Goal: Find specific fact: Find specific fact

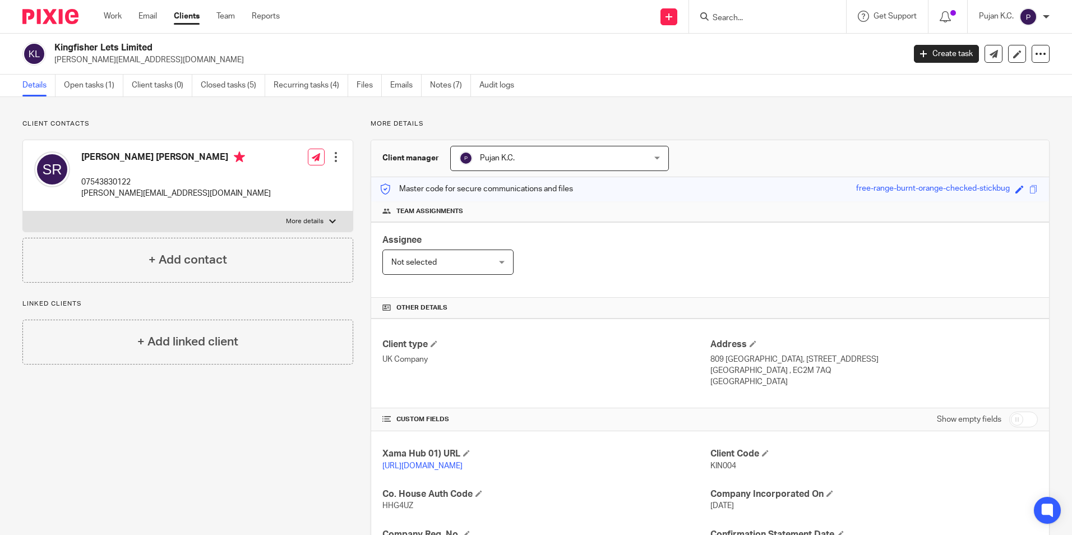
click at [750, 18] on input "Search" at bounding box center [762, 18] width 101 height 10
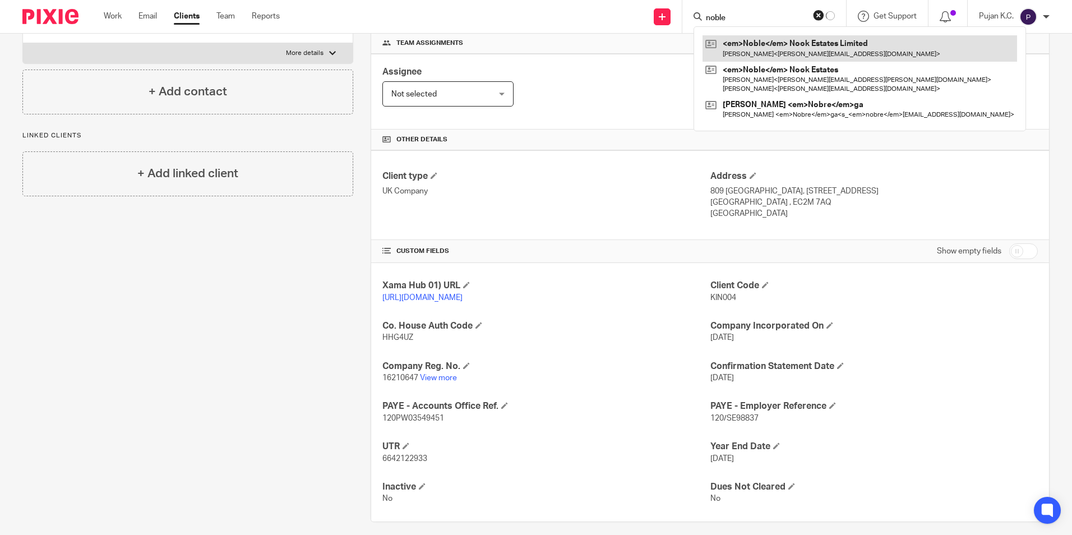
type input "noble"
click at [755, 49] on link at bounding box center [860, 48] width 315 height 26
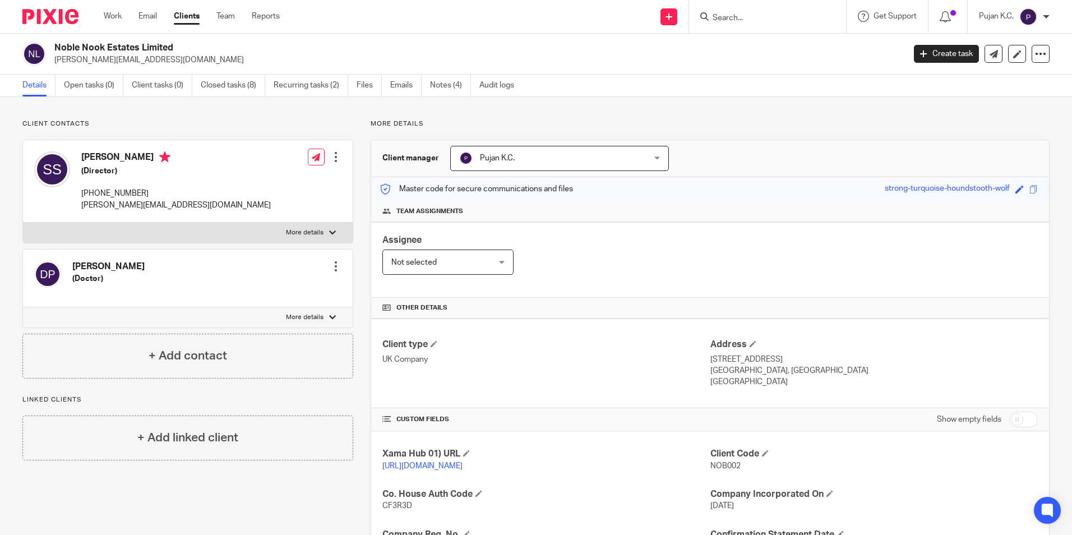
scroll to position [189, 0]
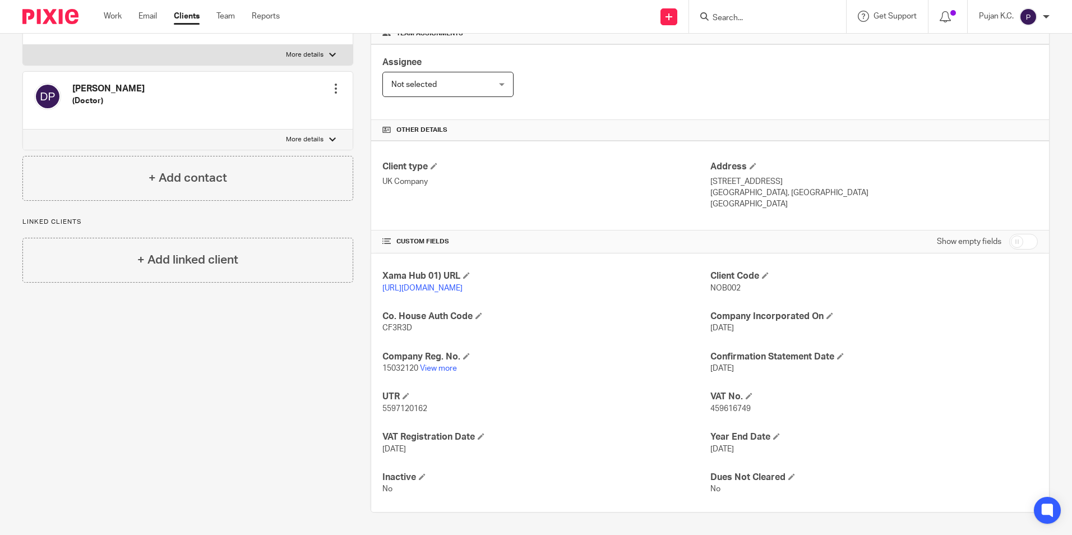
click at [726, 404] on p "459616749" at bounding box center [875, 408] width 328 height 11
copy span "459616749"
click at [753, 16] on input "Search" at bounding box center [762, 18] width 101 height 10
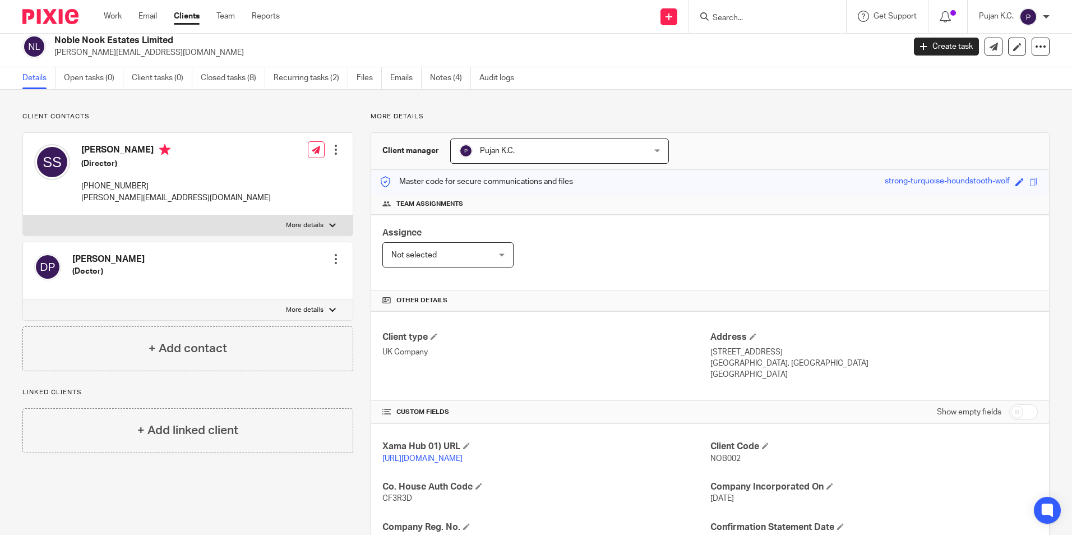
scroll to position [0, 0]
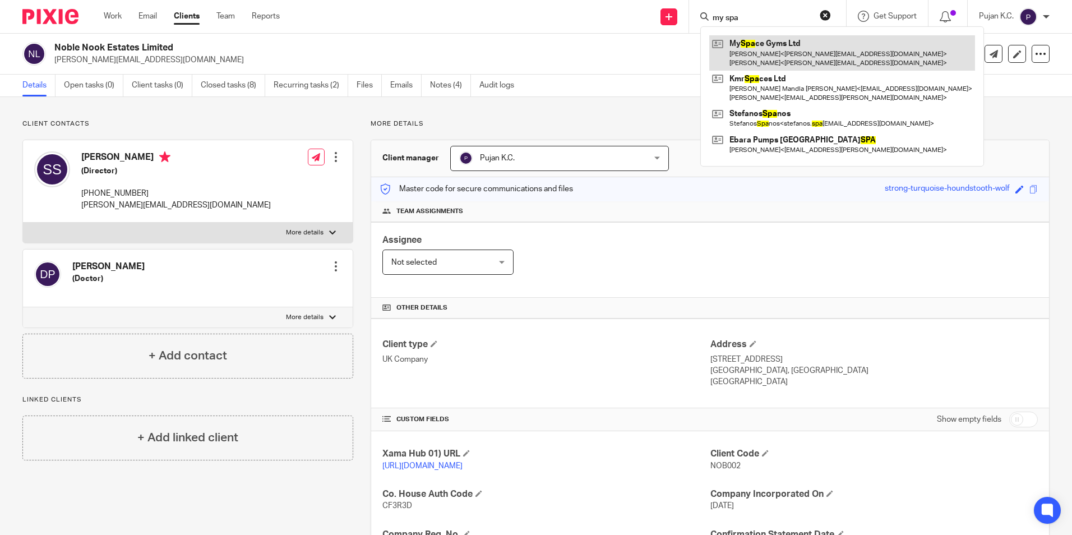
type input "my spa"
click at [782, 58] on link at bounding box center [842, 52] width 266 height 35
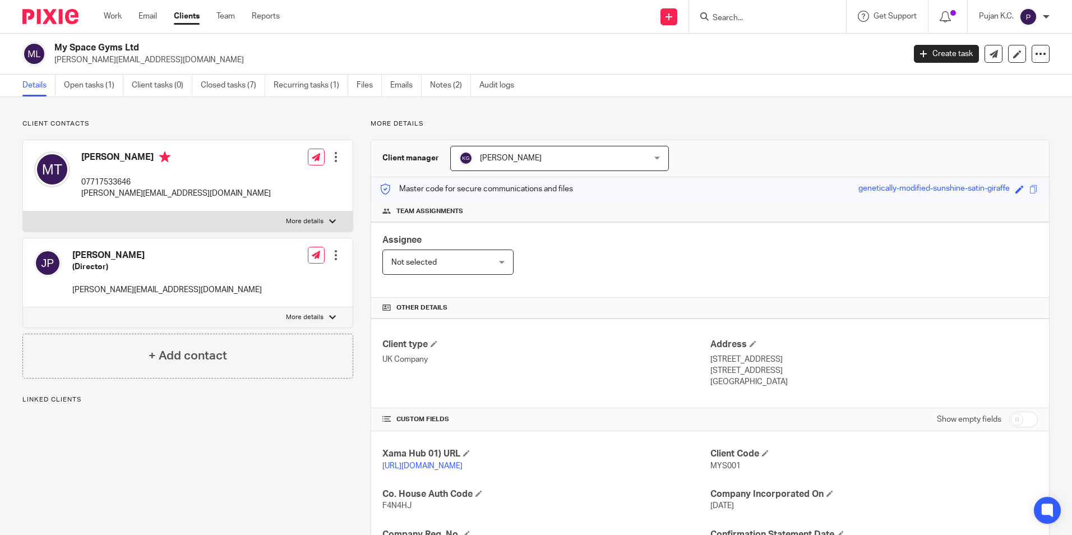
drag, startPoint x: 185, startPoint y: 192, endPoint x: 132, endPoint y: 302, distance: 122.2
click at [181, 192] on div "[PERSON_NAME] 07717533646 [PERSON_NAME][EMAIL_ADDRESS][DOMAIN_NAME] Edit contac…" at bounding box center [188, 175] width 330 height 71
drag, startPoint x: 162, startPoint y: 294, endPoint x: 71, endPoint y: 297, distance: 90.9
click at [71, 297] on div "[PERSON_NAME] (Director) [PERSON_NAME][EMAIL_ADDRESS][DOMAIN_NAME] Edit contact…" at bounding box center [188, 272] width 330 height 69
copy p "[PERSON_NAME][EMAIL_ADDRESS][DOMAIN_NAME]"
